Goal: Navigation & Orientation: Find specific page/section

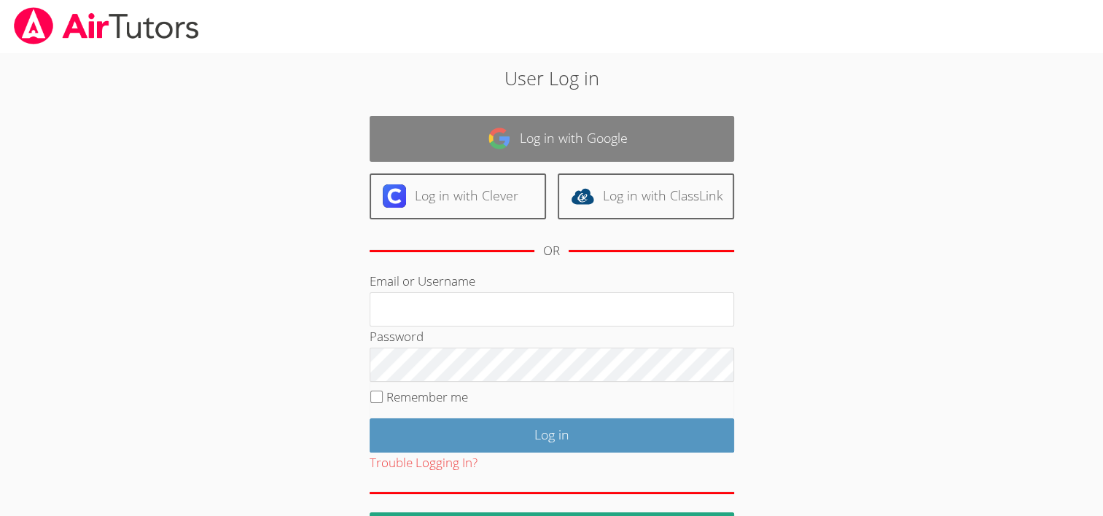
click at [482, 128] on link "Log in with Google" at bounding box center [551, 139] width 364 height 46
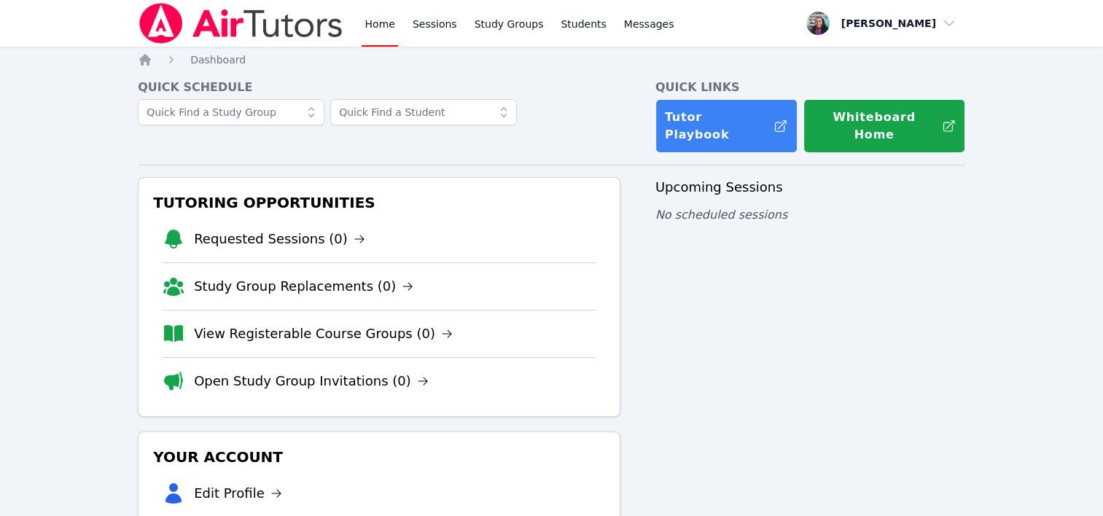
click at [91, 133] on div "Home Sessions Study Groups Students Messages Open user menu Nneka Dibia Open ma…" at bounding box center [551, 350] width 1103 height 700
